Goal: Use online tool/utility

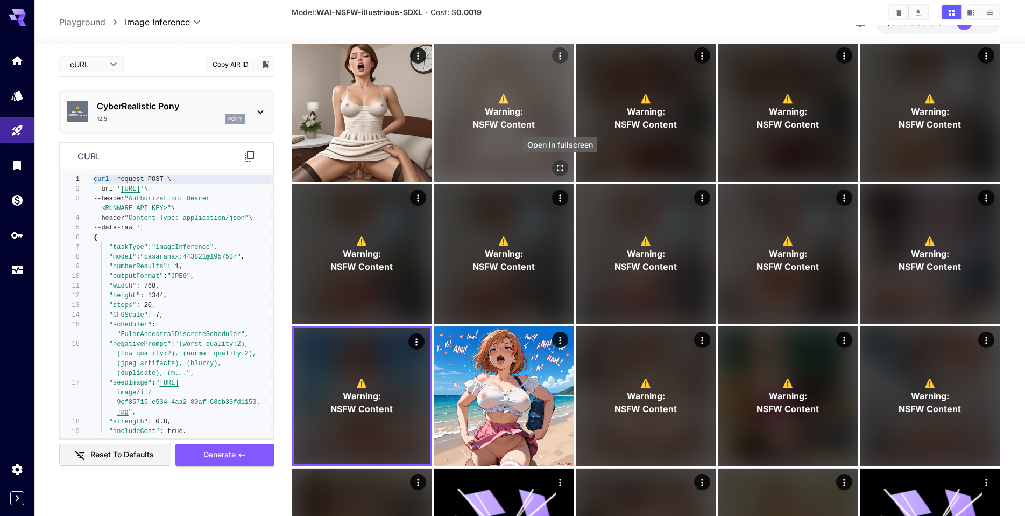
click at [561, 166] on icon "Open in fullscreen" at bounding box center [560, 168] width 11 height 11
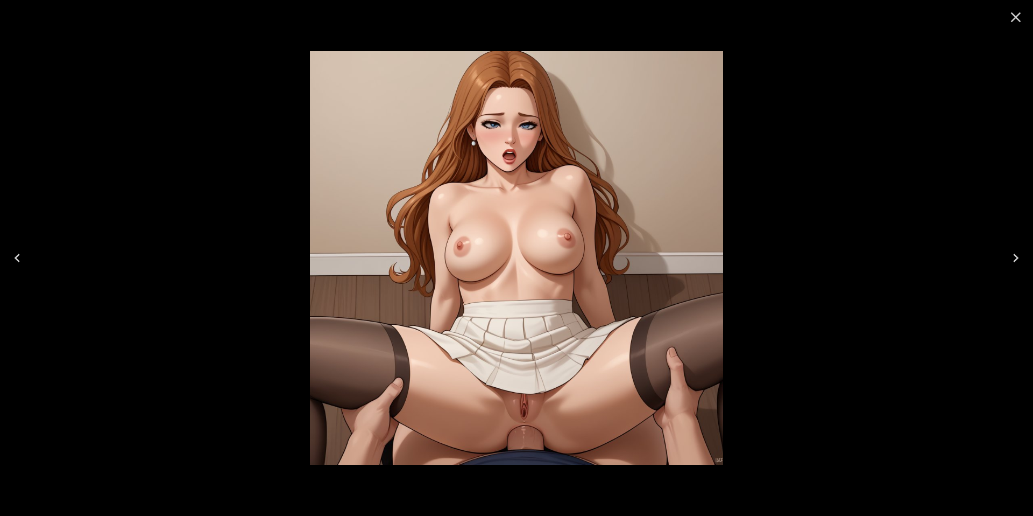
click at [1013, 18] on icon "Close" at bounding box center [1016, 17] width 10 height 10
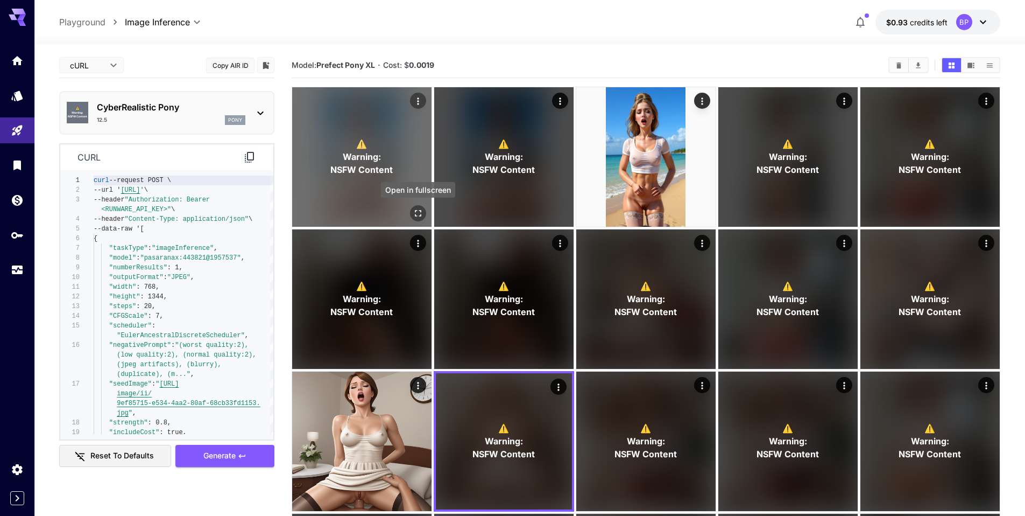
click at [421, 213] on icon "Open in fullscreen" at bounding box center [418, 213] width 11 height 11
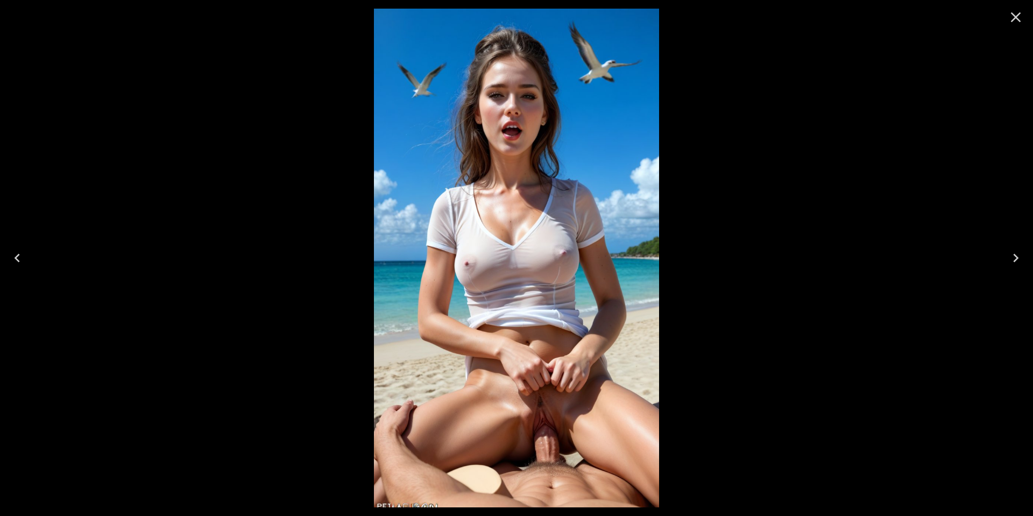
click at [1019, 17] on icon "Close" at bounding box center [1015, 17] width 17 height 17
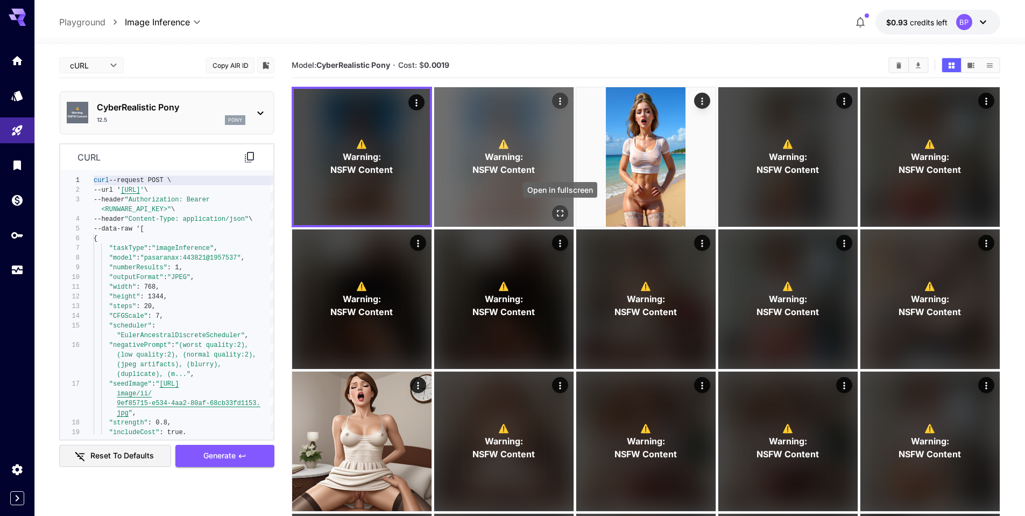
click at [560, 215] on icon "Open in fullscreen" at bounding box center [560, 213] width 11 height 11
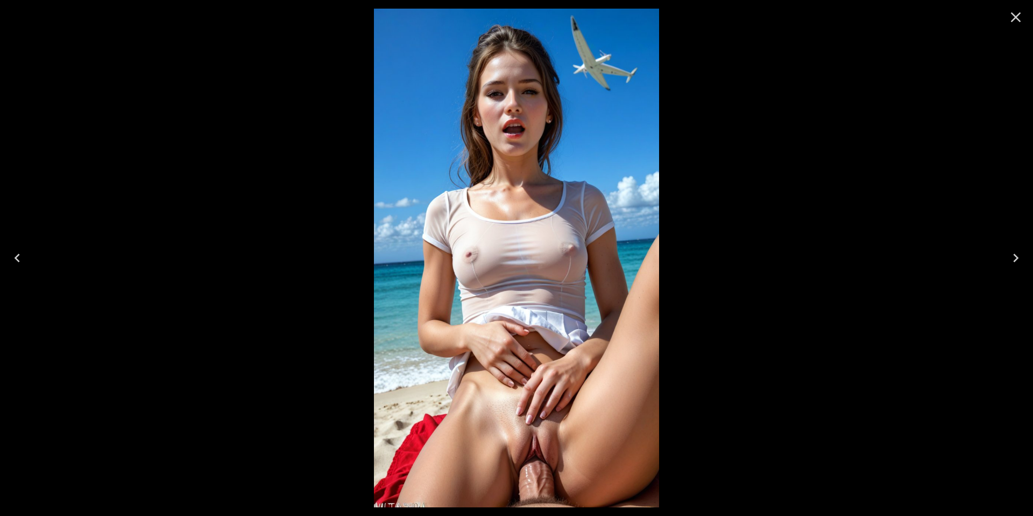
click at [1012, 13] on icon "Close" at bounding box center [1016, 17] width 10 height 10
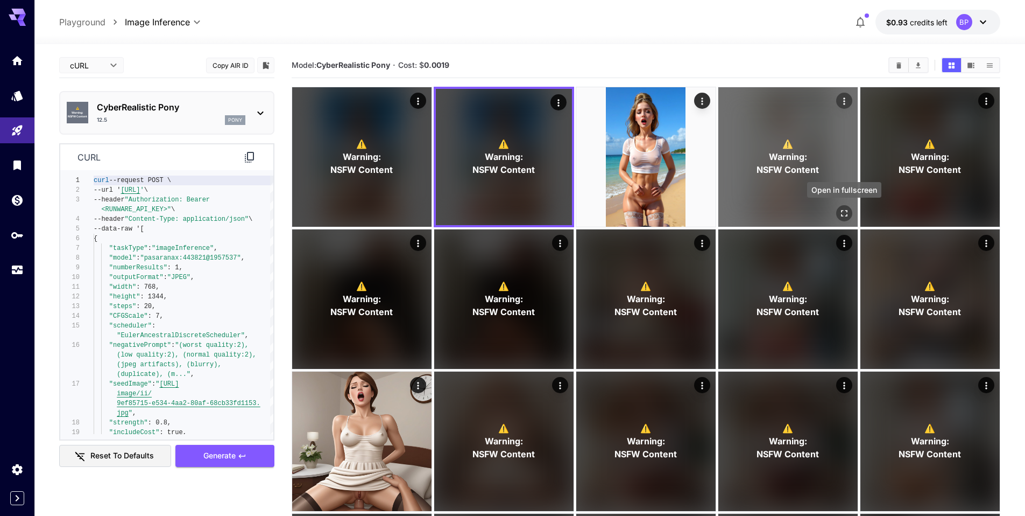
click at [846, 209] on icon "Open in fullscreen" at bounding box center [844, 213] width 11 height 11
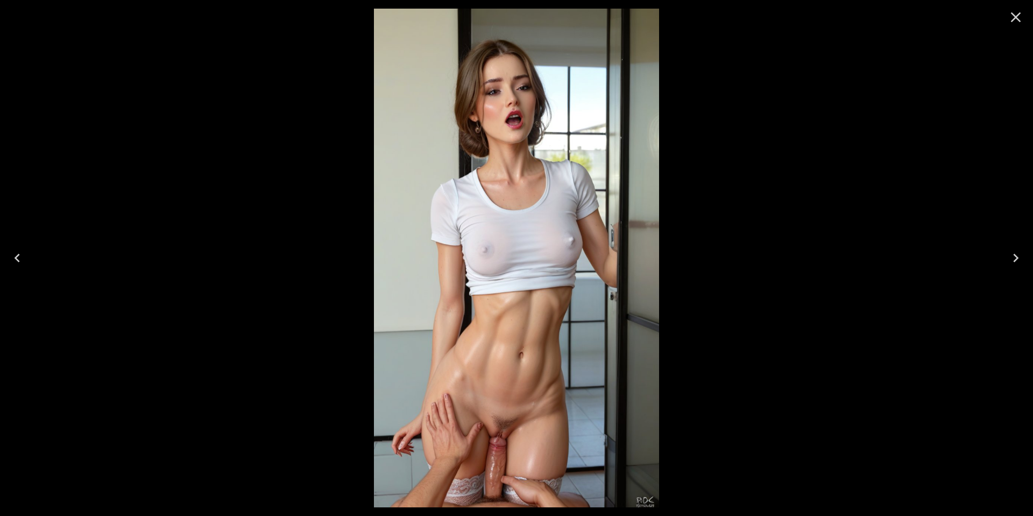
click at [1018, 14] on icon "Close" at bounding box center [1016, 17] width 10 height 10
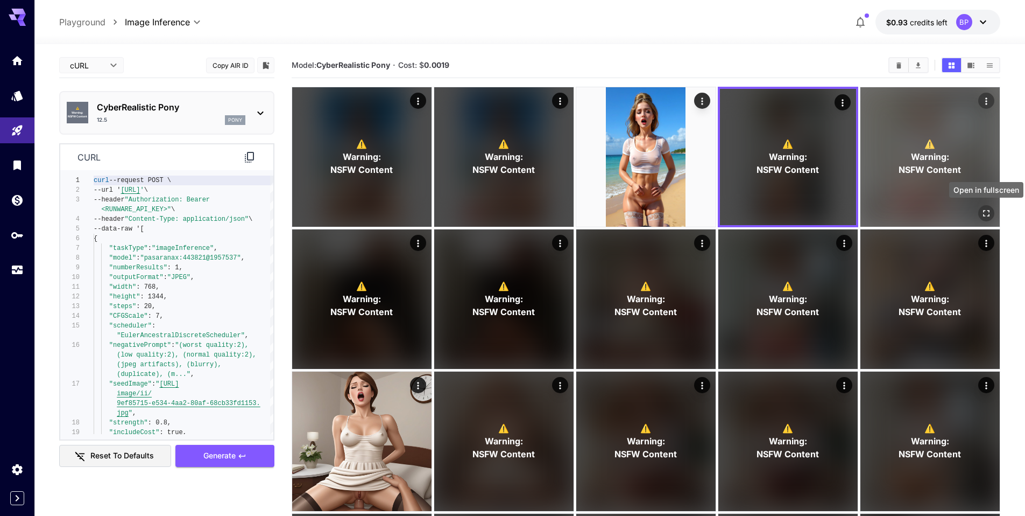
click at [985, 208] on icon "Open in fullscreen" at bounding box center [986, 213] width 11 height 11
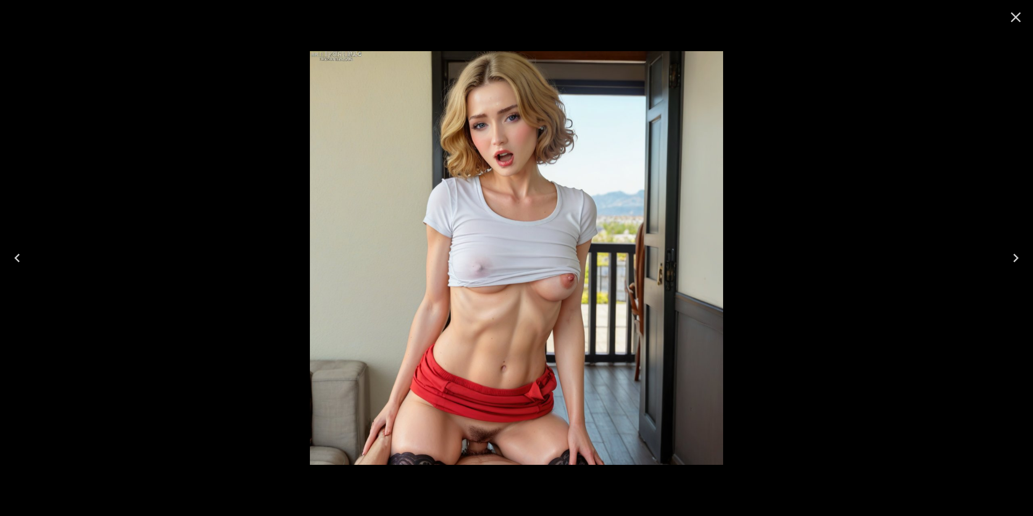
click at [1019, 17] on icon "Close" at bounding box center [1015, 17] width 17 height 17
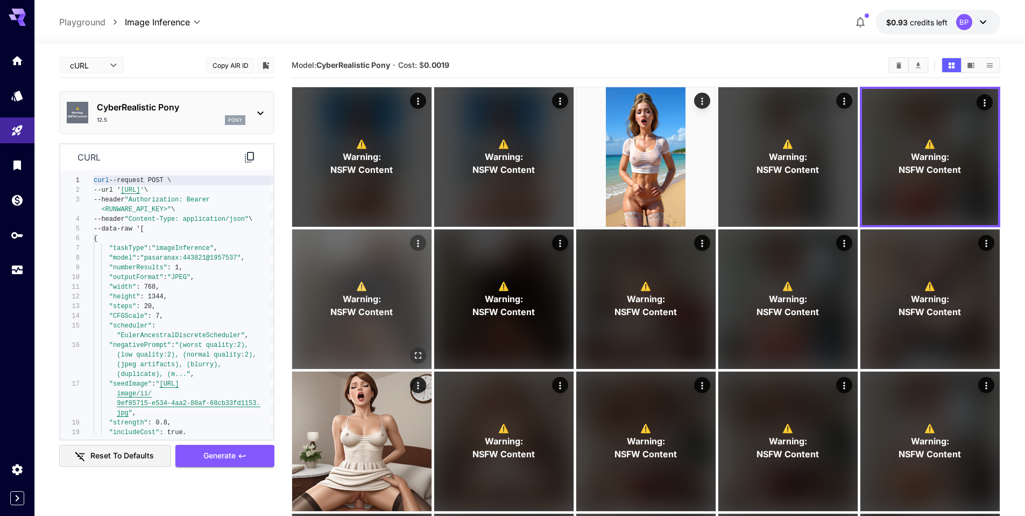
click at [414, 350] on icon "Open in fullscreen" at bounding box center [418, 355] width 11 height 11
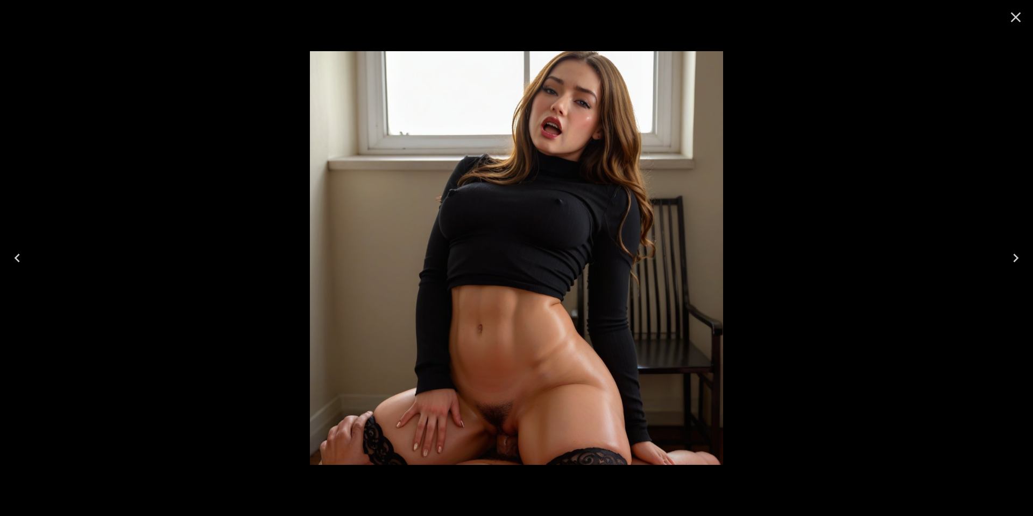
click at [1016, 15] on icon "Close" at bounding box center [1015, 17] width 17 height 17
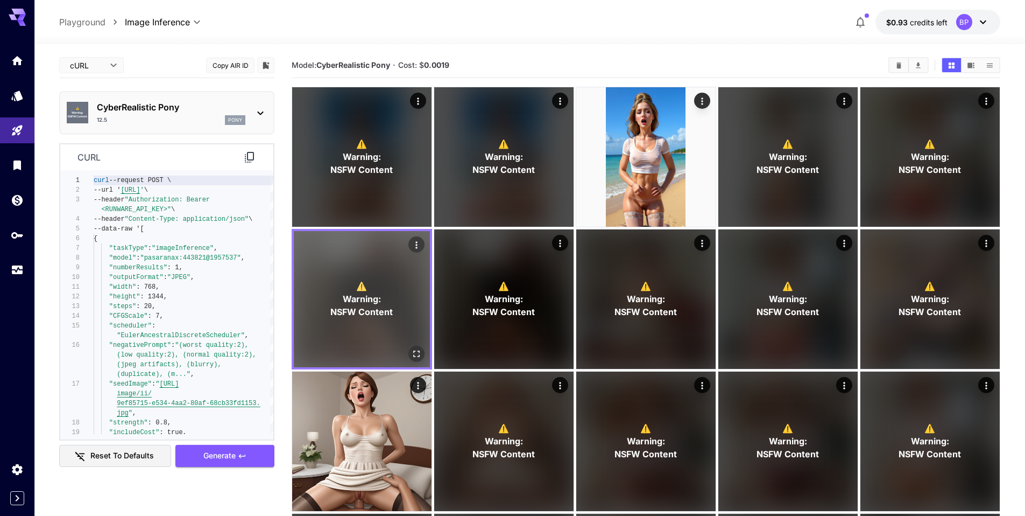
click at [343, 291] on p "⚠️ Warning: NSFW Content" at bounding box center [361, 298] width 62 height 39
